Goal: Transaction & Acquisition: Purchase product/service

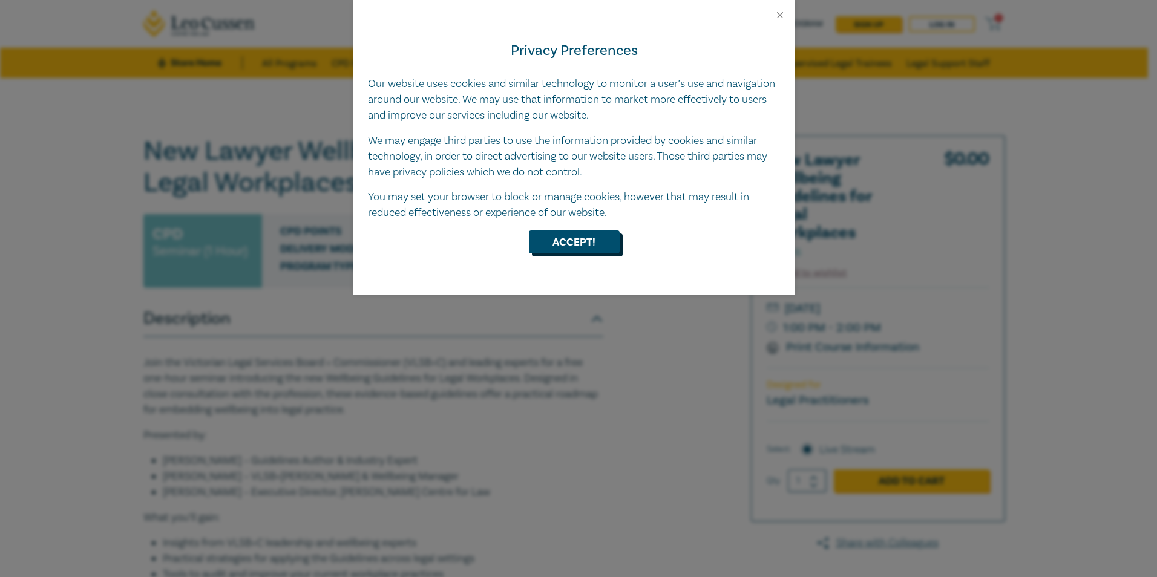
click at [581, 241] on button "Accept!" at bounding box center [574, 242] width 91 height 23
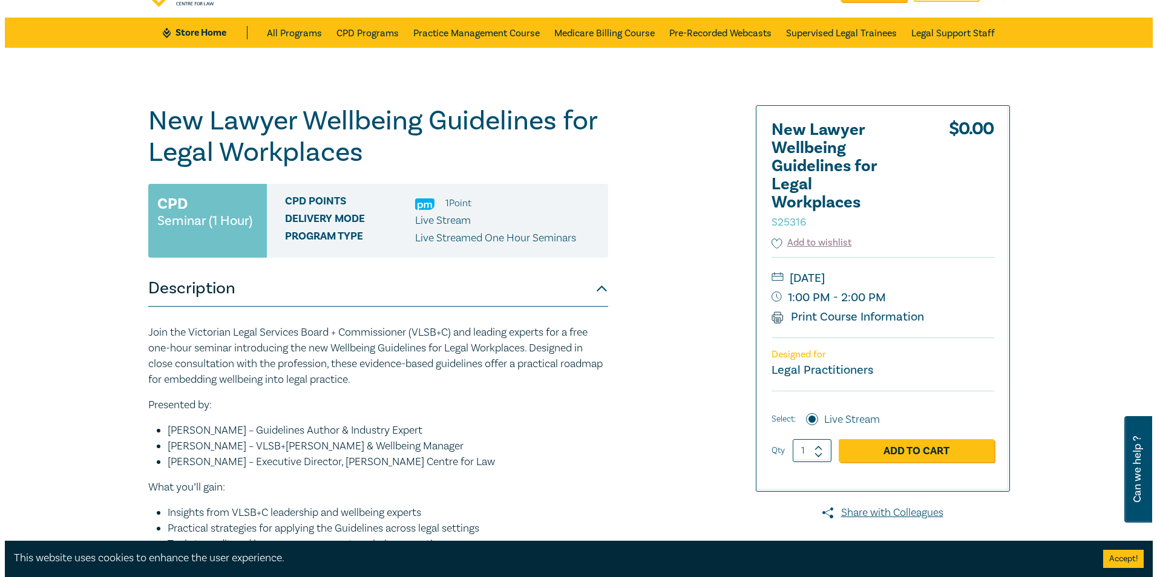
scroll to position [31, 0]
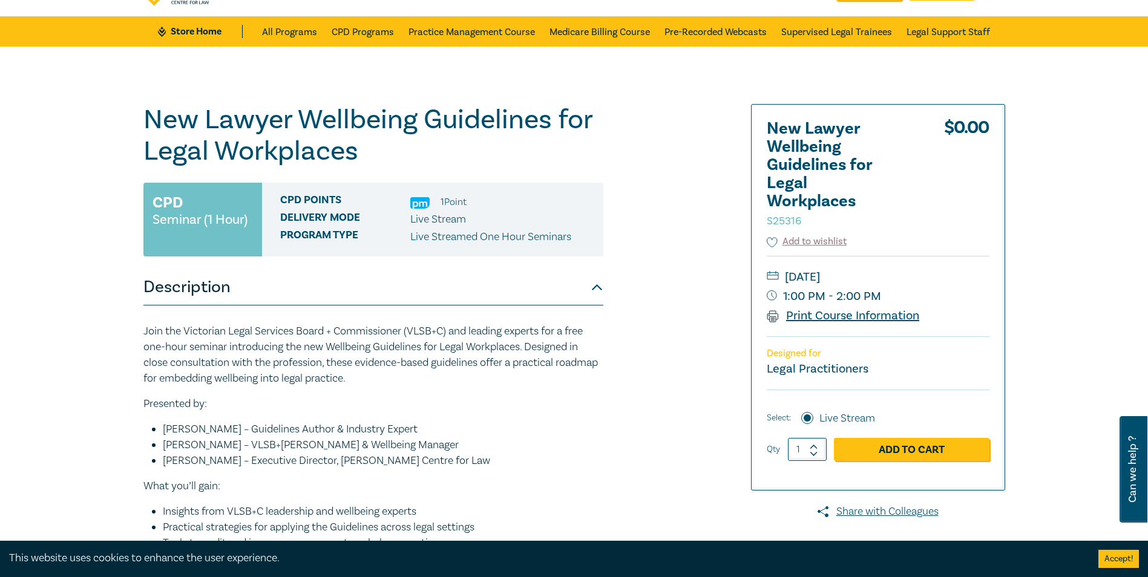
click at [842, 315] on link "Print Course Information" at bounding box center [843, 316] width 153 height 16
click at [905, 450] on link "Add to Cart" at bounding box center [911, 449] width 155 height 23
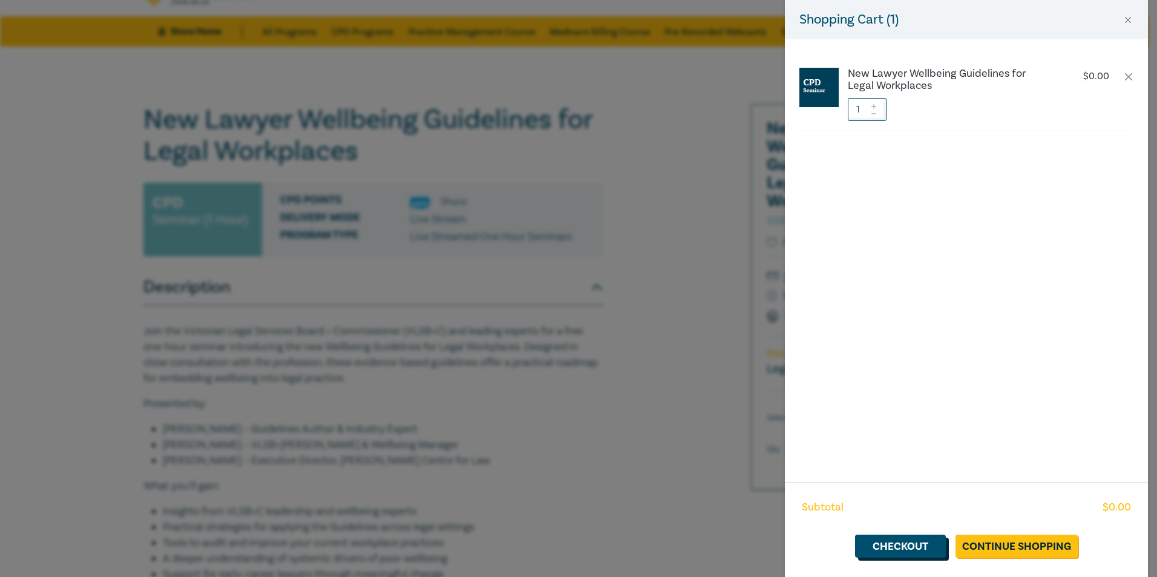
click at [898, 542] on link "Checkout" at bounding box center [900, 546] width 91 height 23
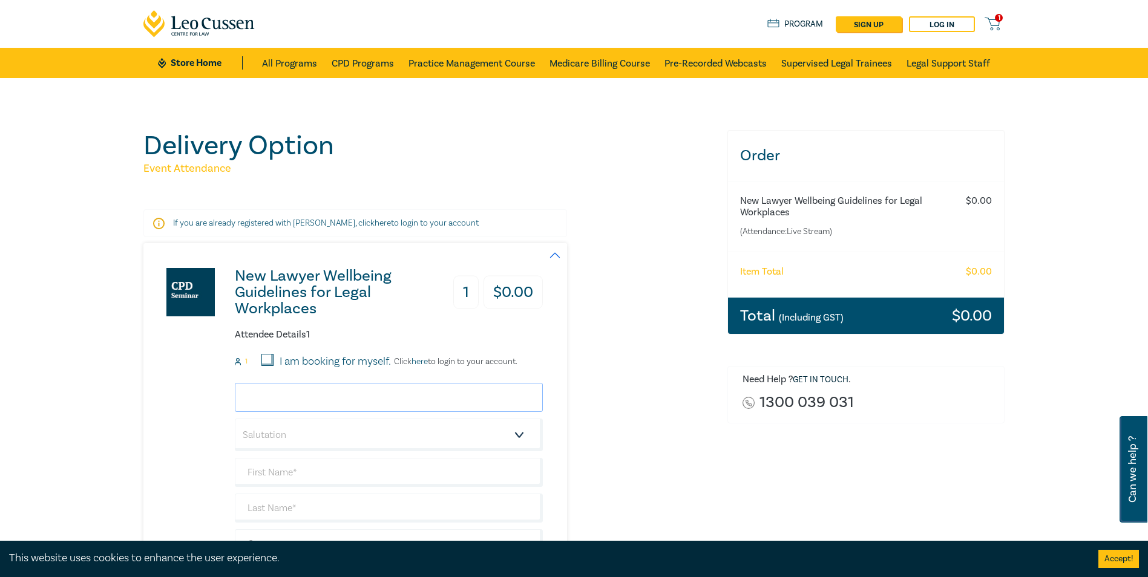
click at [315, 394] on input "email" at bounding box center [389, 397] width 308 height 29
type input "[PERSON_NAME][EMAIL_ADDRESS][DOMAIN_NAME]"
type input "[PERSON_NAME]"
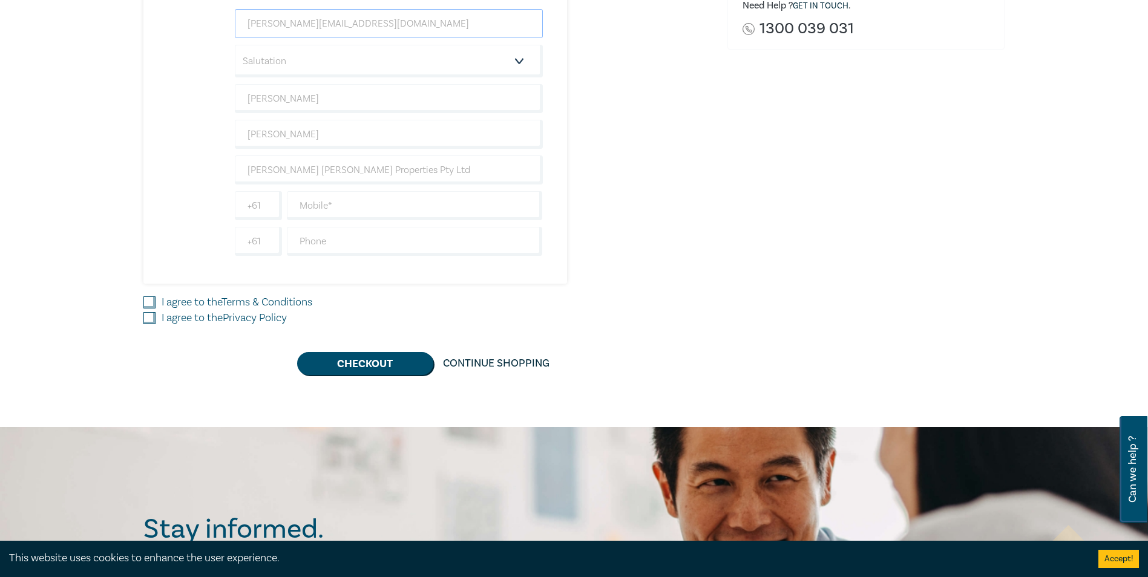
scroll to position [376, 0]
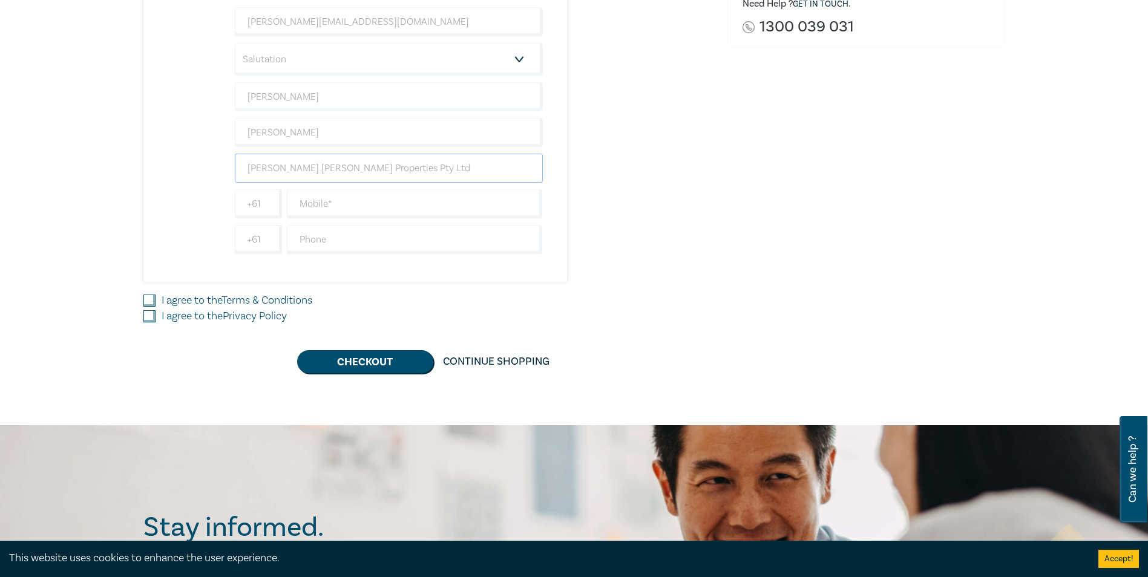
drag, startPoint x: 385, startPoint y: 167, endPoint x: 217, endPoint y: 166, distance: 168.8
click at [217, 166] on div "New Lawyer Wellbeing Guidelines for Legal Workplaces 1 $ 0.00 Attendee Details …" at bounding box center [342, 75] width 399 height 414
type input "[PERSON_NAME] Family Lawyers Pty Ltd"
click at [325, 212] on input "text" at bounding box center [415, 203] width 256 height 29
type input "0410402776"
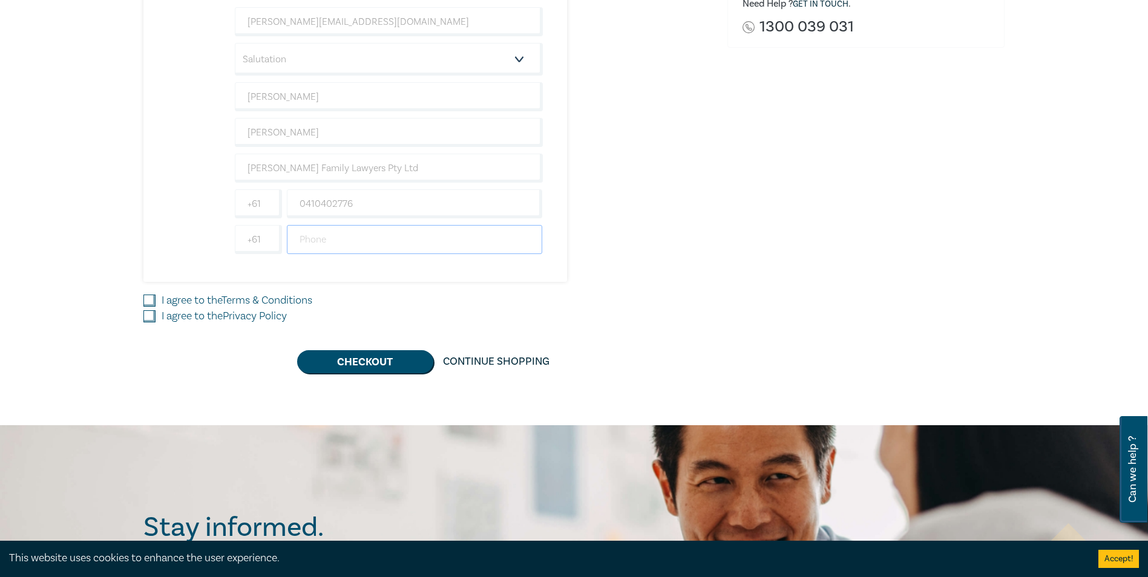
drag, startPoint x: 306, startPoint y: 242, endPoint x: 310, endPoint y: 248, distance: 7.4
click at [306, 242] on input "text" at bounding box center [415, 239] width 256 height 29
type input "0352217844"
drag, startPoint x: 144, startPoint y: 300, endPoint x: 151, endPoint y: 308, distance: 10.7
click at [145, 300] on input "I agree to the Terms & Conditions" at bounding box center [149, 301] width 12 height 12
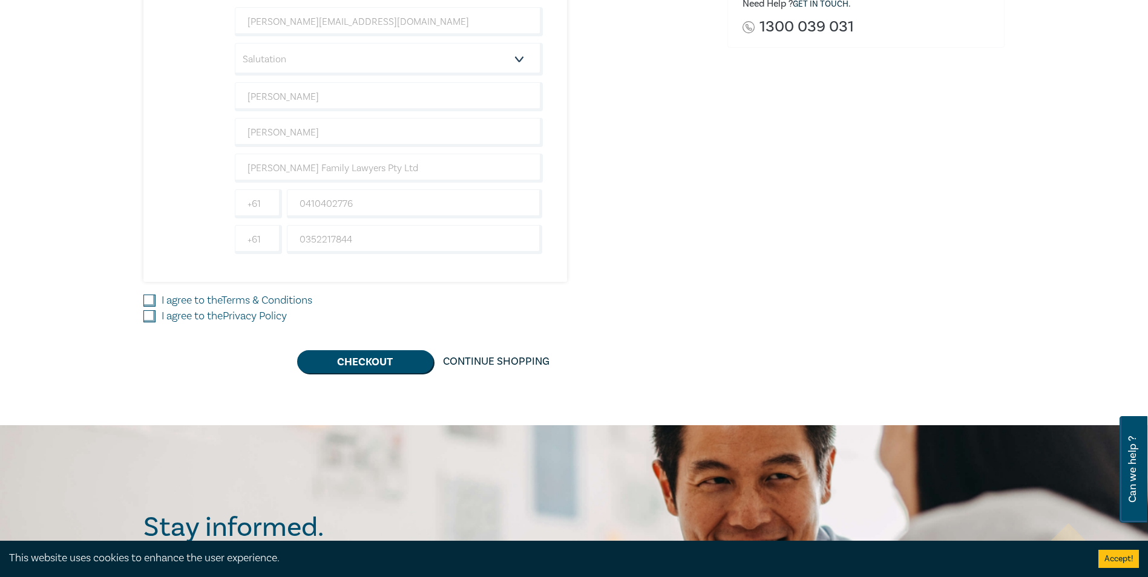
checkbox input "true"
click at [150, 319] on input "I agree to the Privacy Policy" at bounding box center [149, 316] width 12 height 12
checkbox input "true"
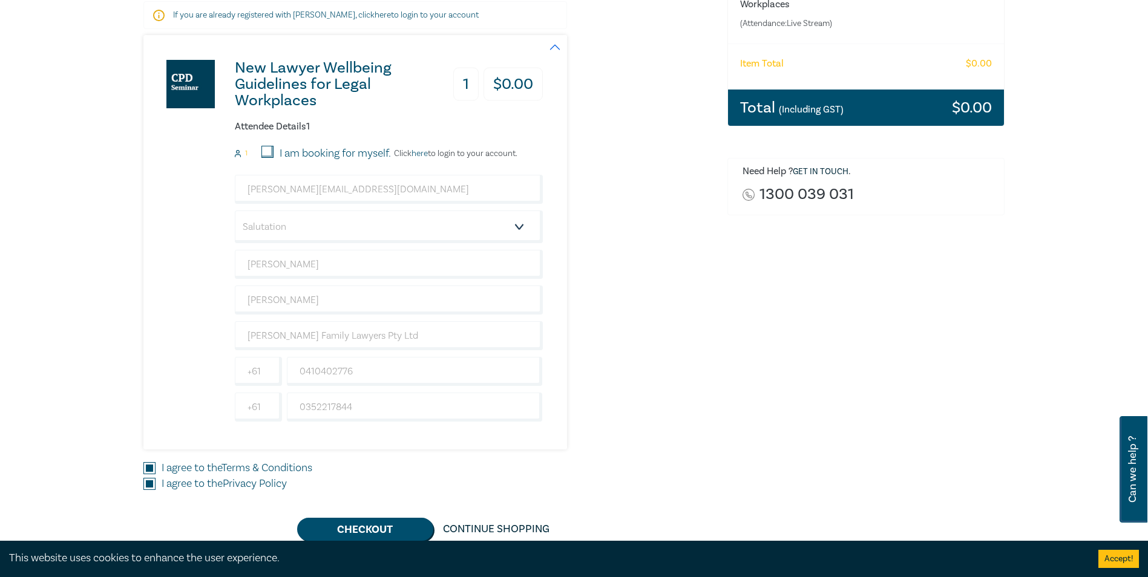
scroll to position [264, 0]
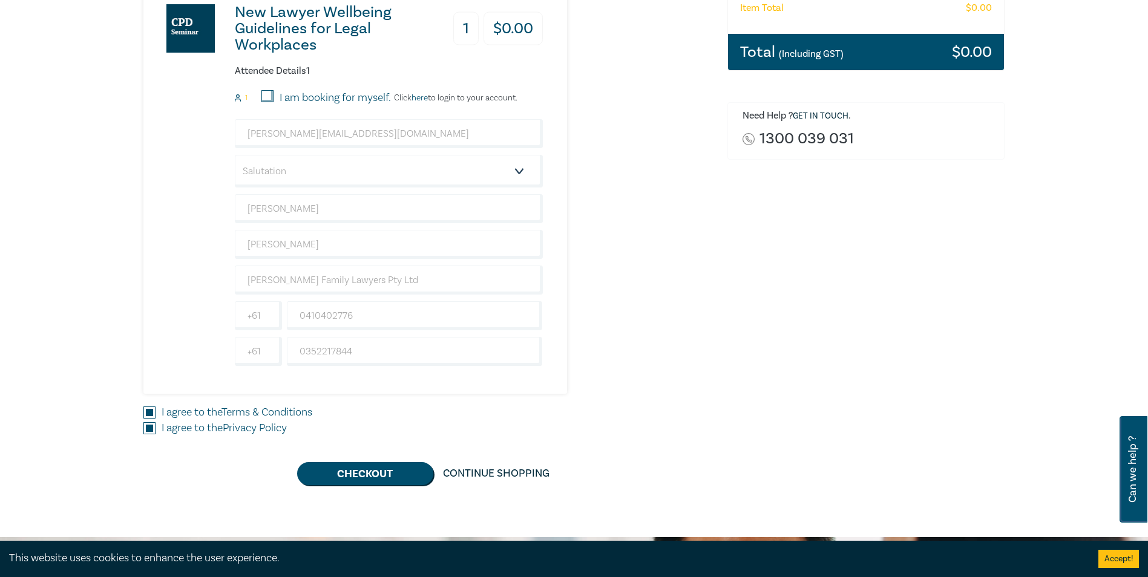
click at [267, 88] on div "Attendee Details 1 1 I am booking for myself. Click here to login to your accou…" at bounding box center [389, 215] width 308 height 301
click at [267, 96] on input "I am booking for myself." at bounding box center [267, 96] width 12 height 12
checkbox input "true"
click at [342, 171] on select "Salutation Mr. Mrs. Ms. Miss Dr. Prof. Other" at bounding box center [389, 171] width 308 height 33
select select "Mr."
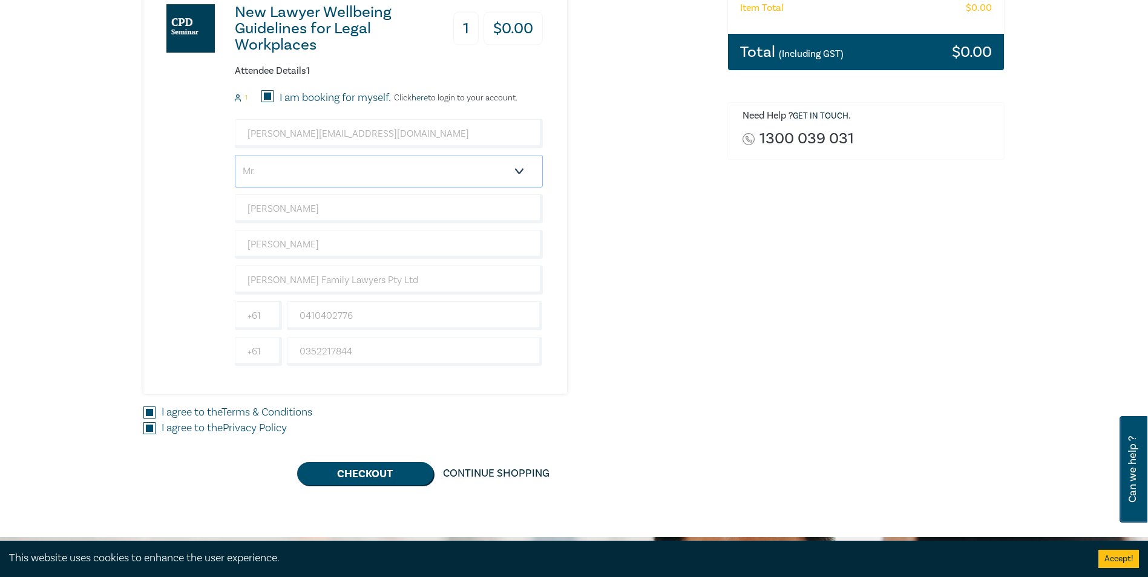
click at [235, 155] on select "Salutation Mr. Mrs. Ms. Miss Dr. Prof. Other" at bounding box center [389, 171] width 308 height 33
click at [350, 469] on button "Checkout" at bounding box center [365, 473] width 136 height 23
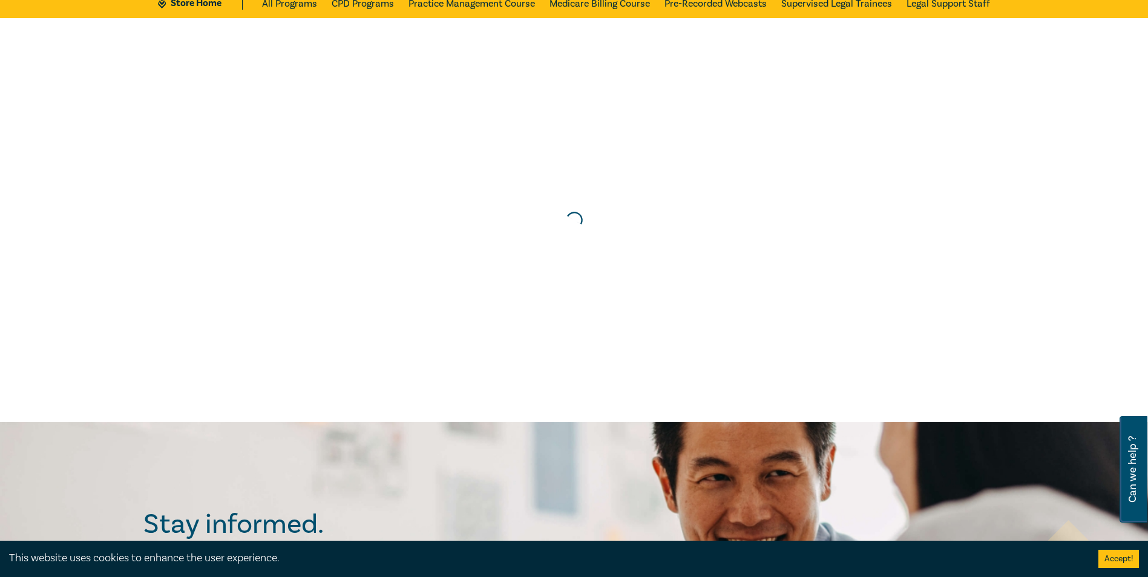
scroll to position [0, 0]
